Goal: Information Seeking & Learning: Learn about a topic

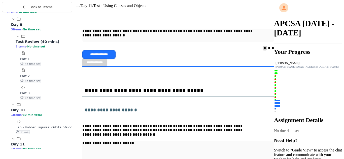
scroll to position [3935, 0]
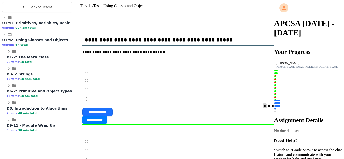
click at [48, 47] on div "65 items • 5h total" at bounding box center [37, 44] width 70 height 5
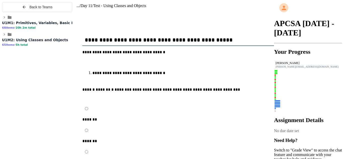
click at [47, 42] on span "U1M2: Using Classes and Objects" at bounding box center [35, 40] width 66 height 4
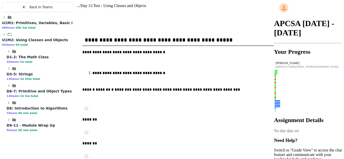
click at [47, 42] on span "U1M2: Using Classes and Objects" at bounding box center [35, 40] width 66 height 4
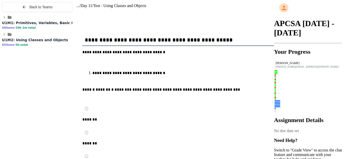
click at [47, 42] on span "U1M2: Using Classes and Objects" at bounding box center [35, 40] width 66 height 4
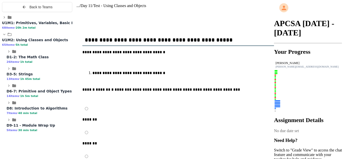
click at [44, 128] on span "D9-11 - Module Wrap Up" at bounding box center [31, 126] width 49 height 4
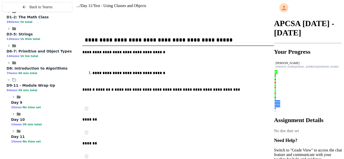
click at [25, 139] on span "Day 11" at bounding box center [18, 137] width 14 height 4
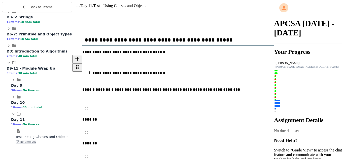
click at [118, 129] on div "**********" at bounding box center [178, 133] width 192 height 133
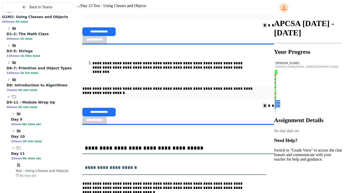
scroll to position [3878, 0]
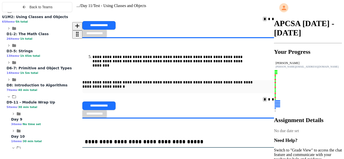
scroll to position [3884, 0]
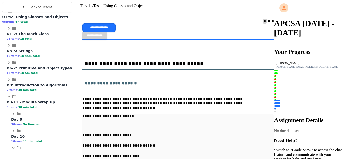
scroll to position [3964, 0]
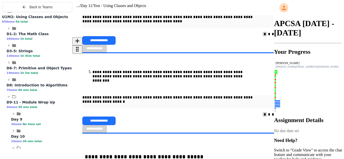
scroll to position [3858, 0]
